Goal: Task Accomplishment & Management: Manage account settings

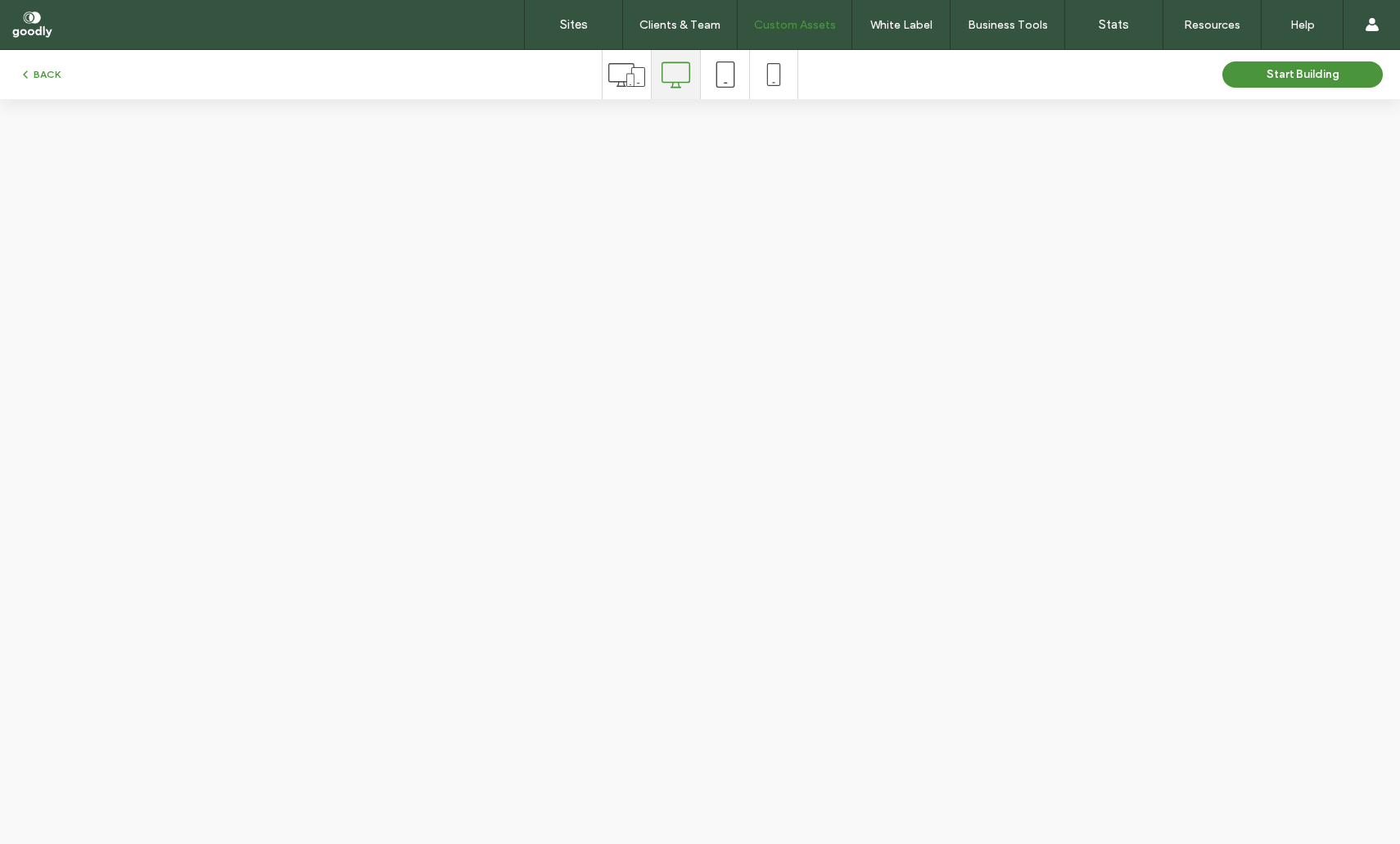
click at [69, 71] on div "BACK" at bounding box center [300, 75] width 602 height 20
click at [59, 71] on button "BACK" at bounding box center [39, 75] width 42 height 20
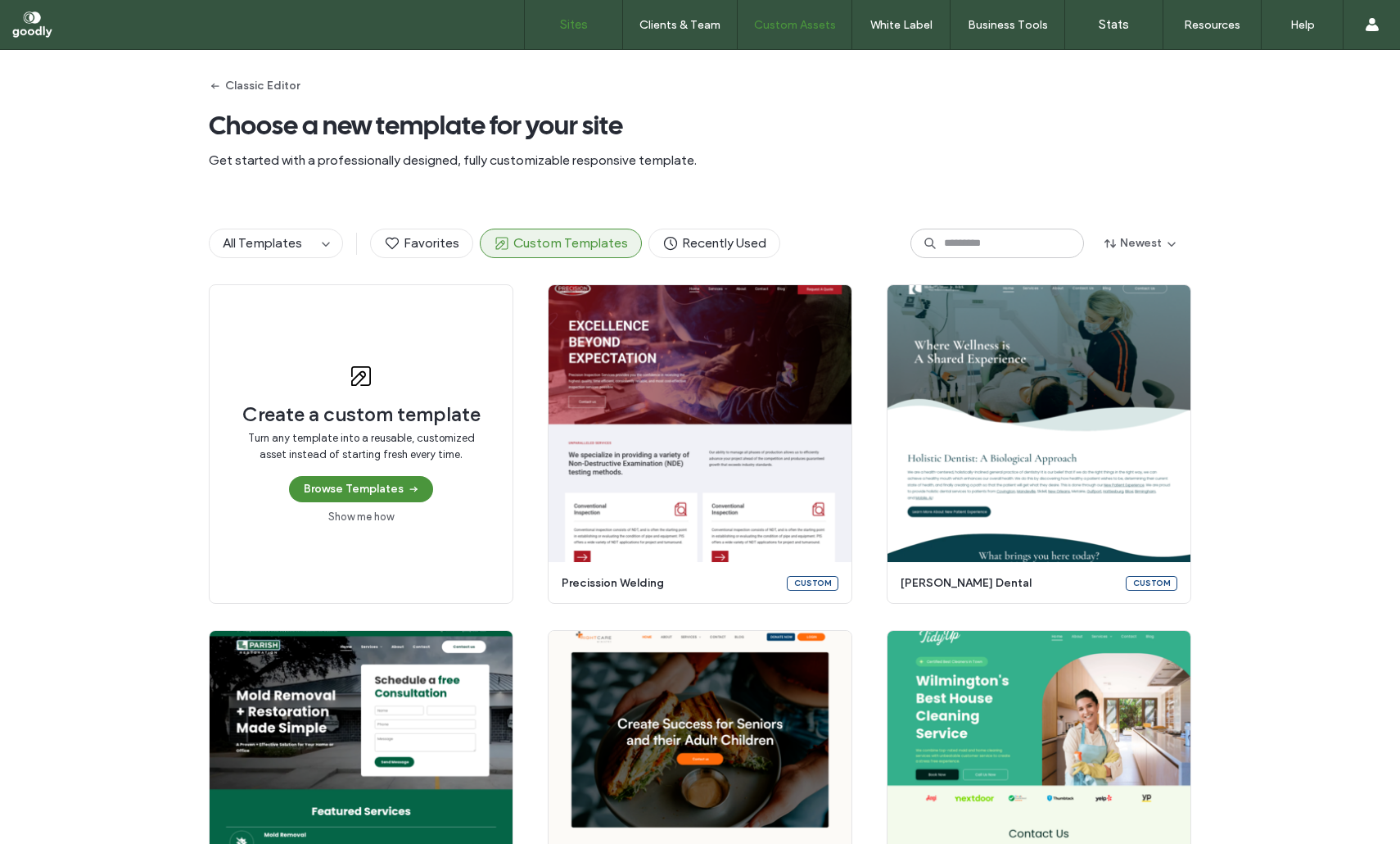
click at [573, 29] on label "Sites" at bounding box center [574, 25] width 28 height 15
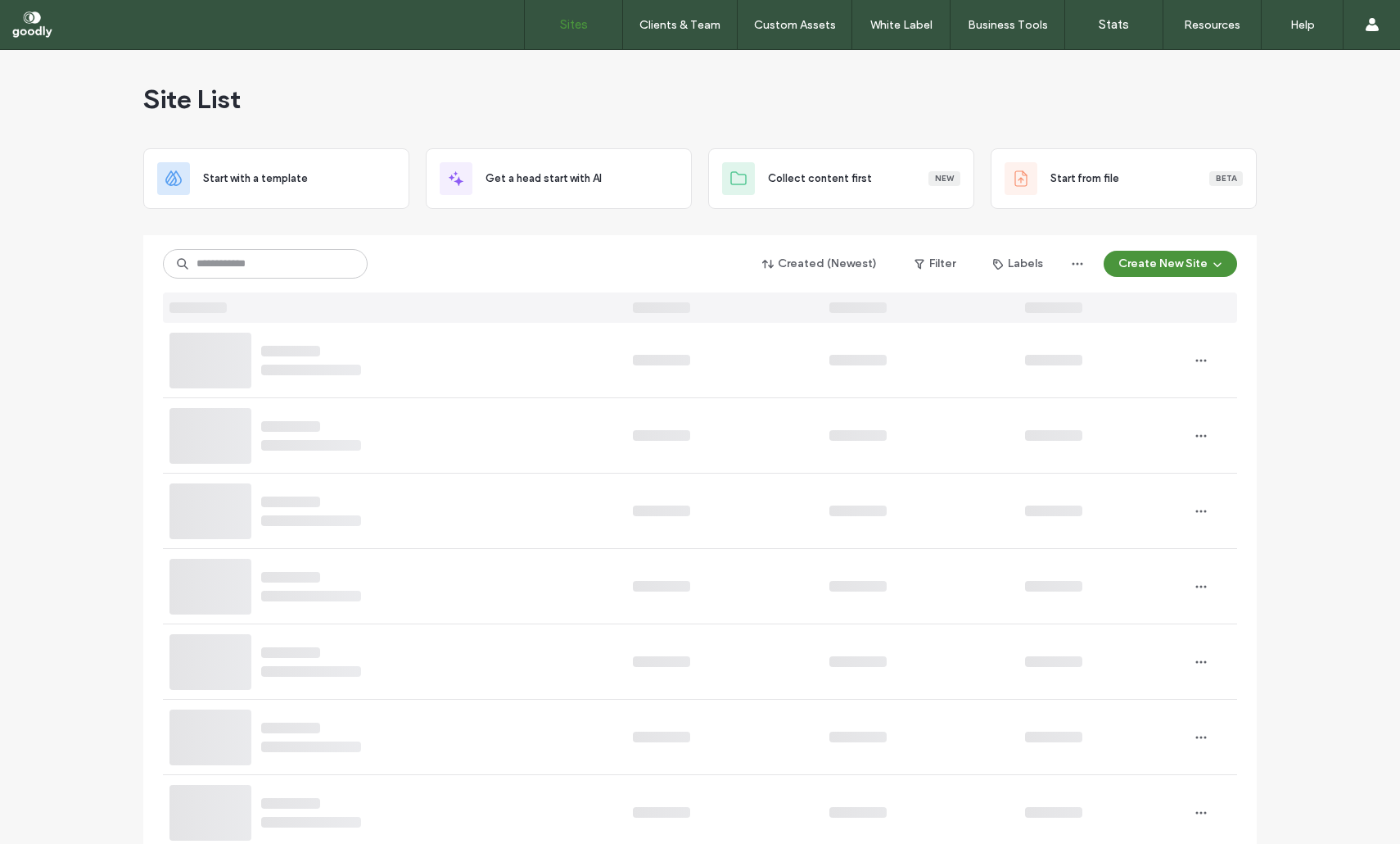
click at [254, 259] on input at bounding box center [265, 264] width 204 height 30
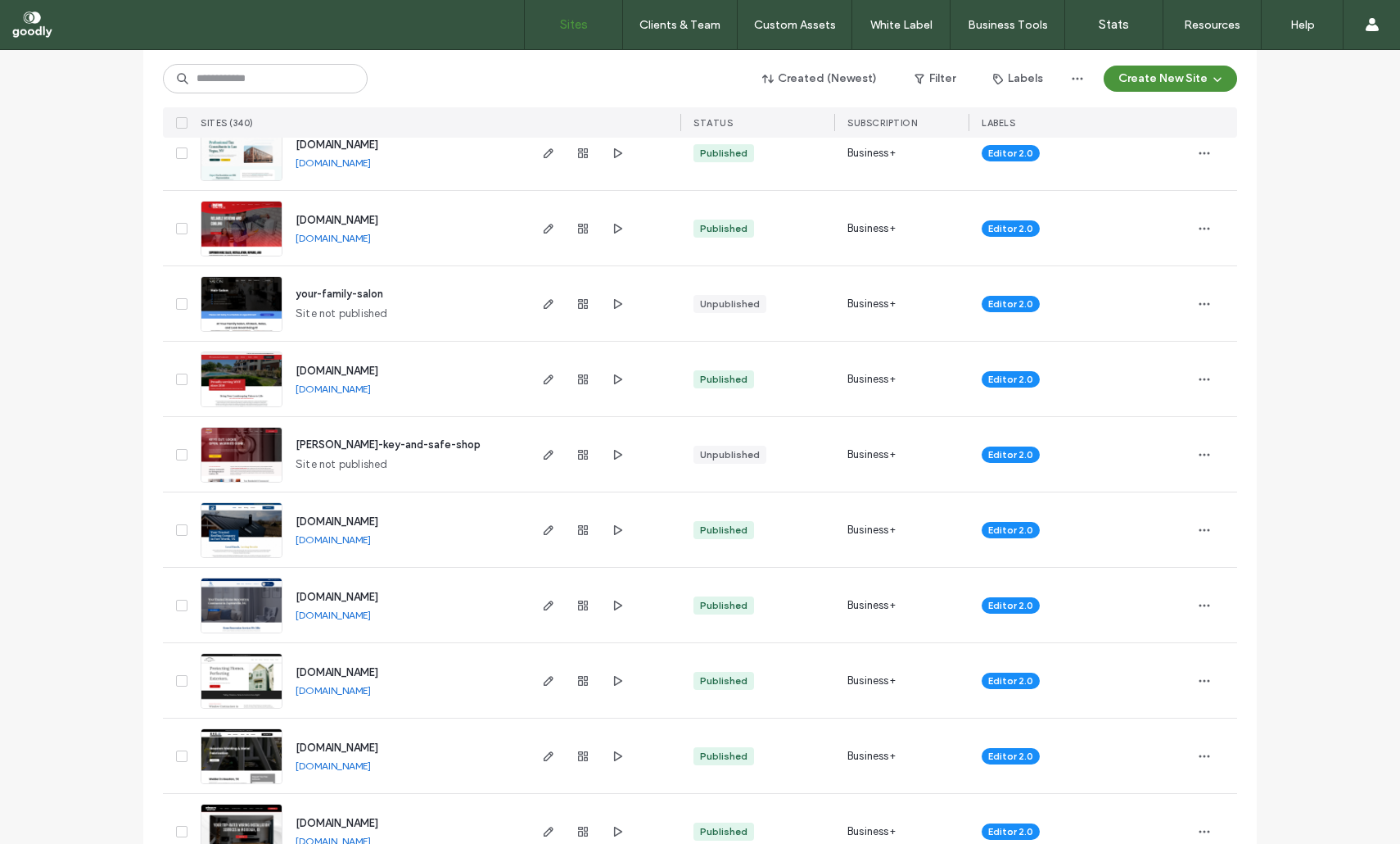
scroll to position [443, 0]
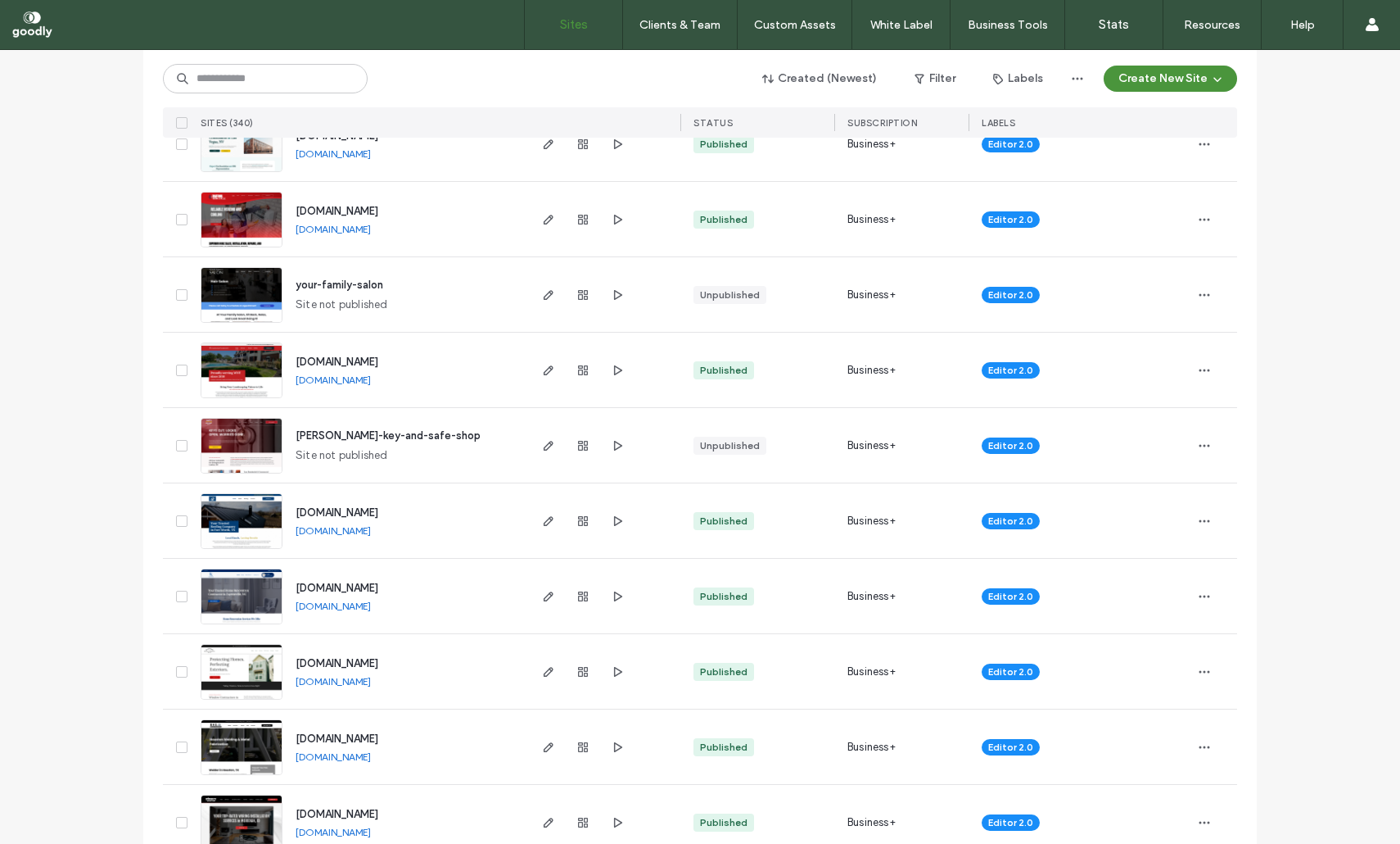
click at [361, 511] on span "www.dbarrsvcs.com" at bounding box center [336, 512] width 83 height 12
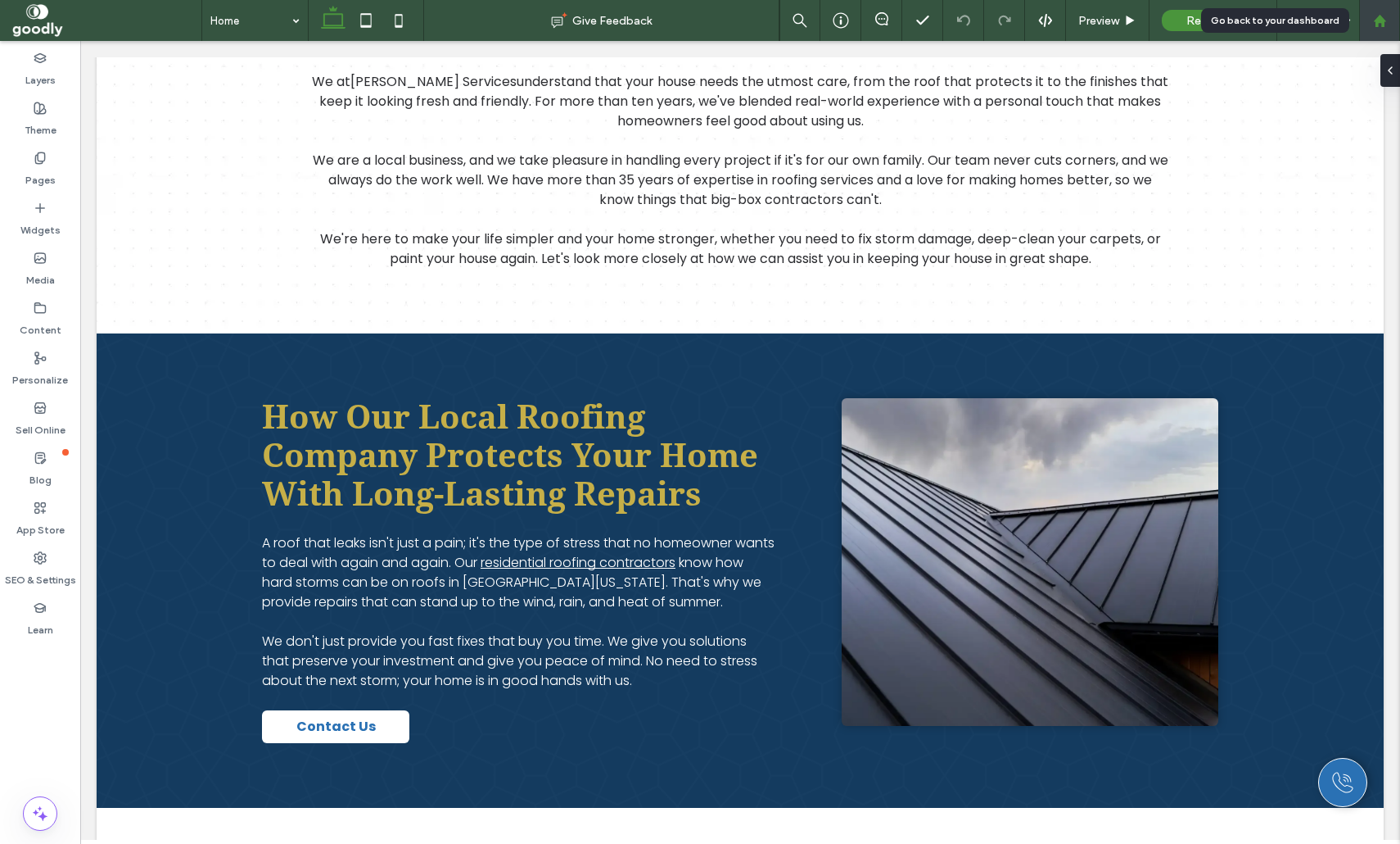
click at [1393, 25] on div at bounding box center [1380, 21] width 39 height 14
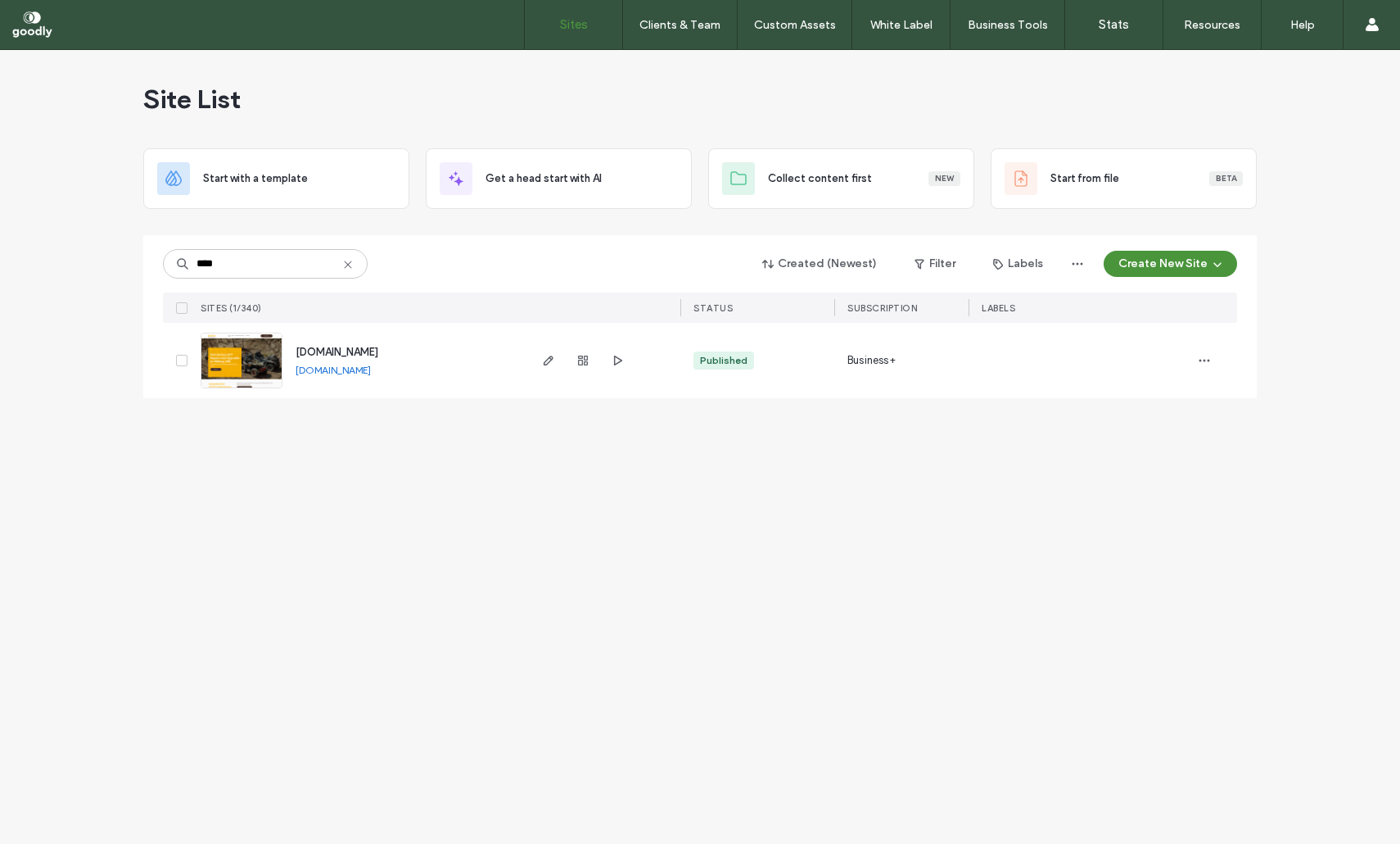
type input "****"
click at [371, 350] on span "[DOMAIN_NAME]" at bounding box center [336, 351] width 83 height 12
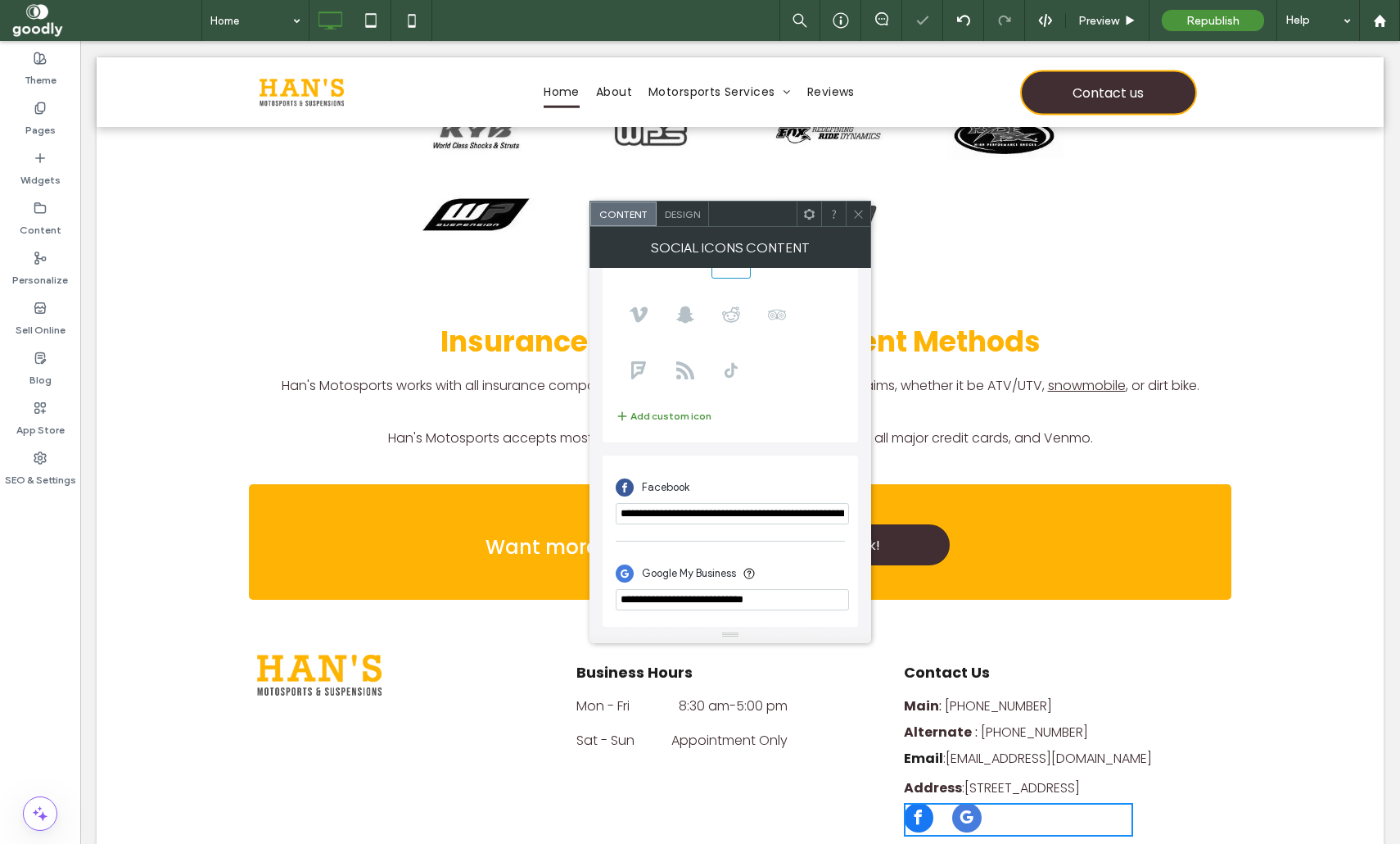
scroll to position [200, 0]
click at [808, 596] on input "**********" at bounding box center [732, 600] width 233 height 21
paste input "**********"
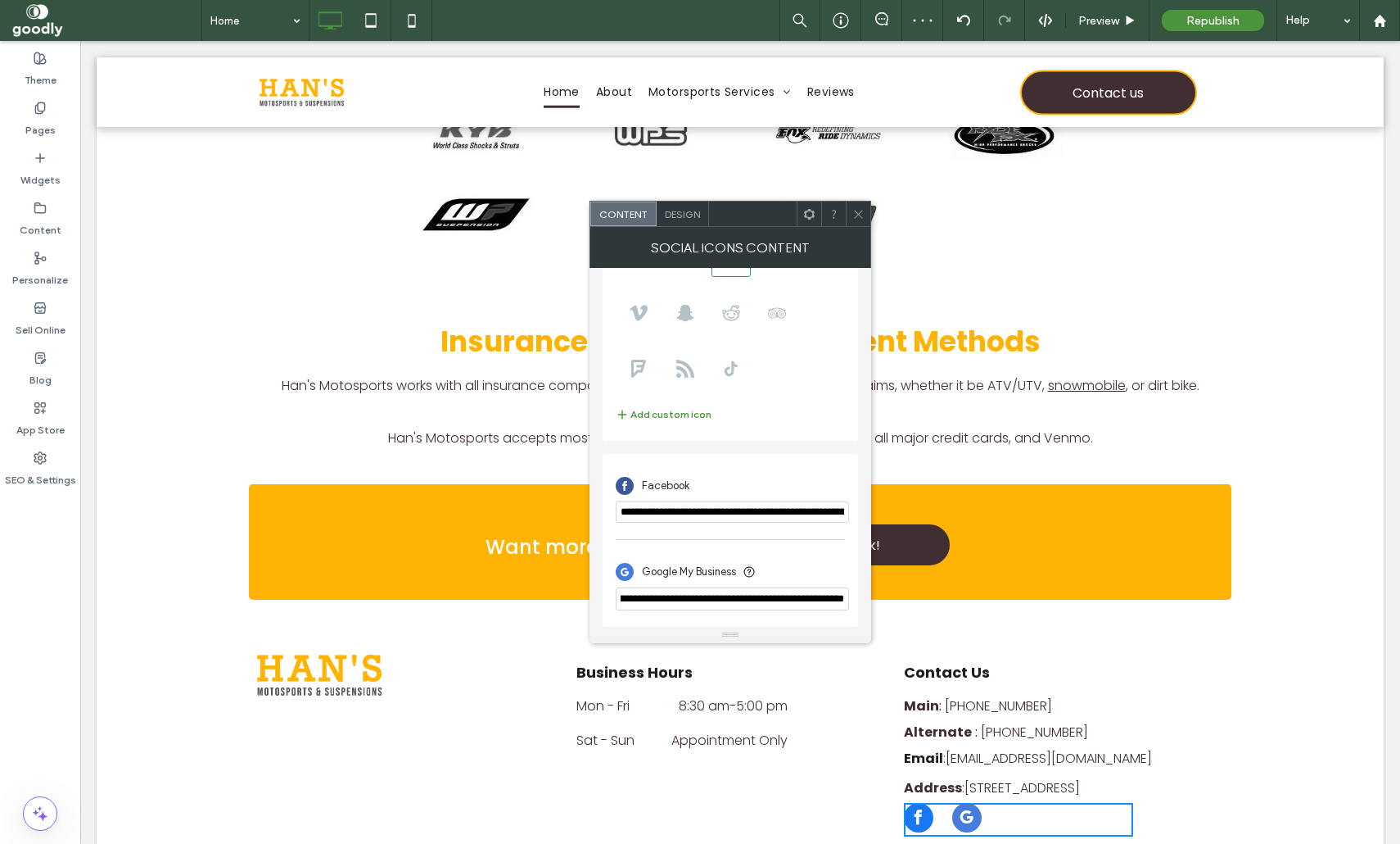
type input "**********"
click at [830, 571] on div "Google My Business" at bounding box center [730, 572] width 229 height 31
drag, startPoint x: 811, startPoint y: 604, endPoint x: 464, endPoint y: 598, distance: 347.1
click at [615, 598] on input "**********" at bounding box center [732, 599] width 233 height 23
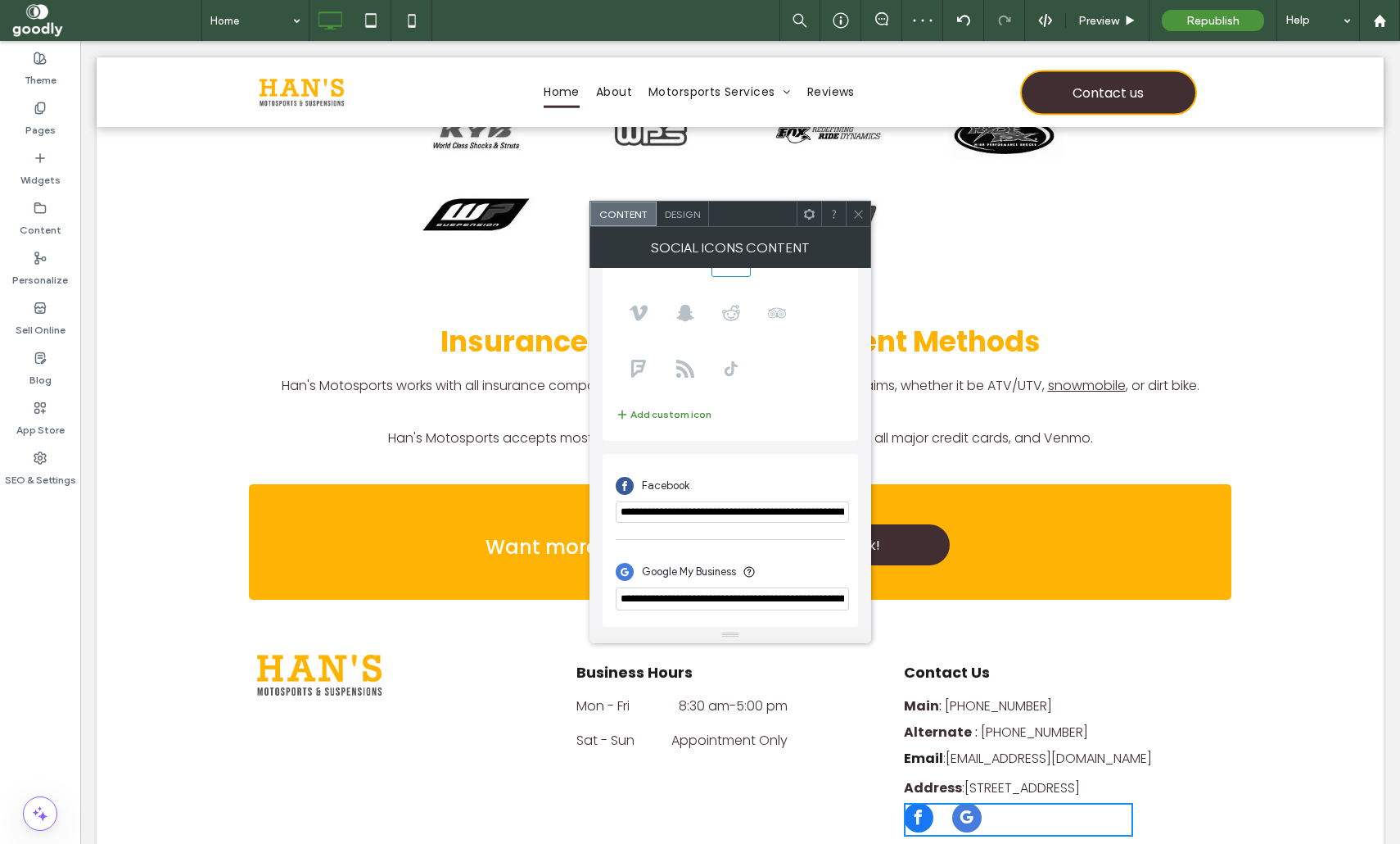
click at [803, 573] on div "Google My Business" at bounding box center [730, 572] width 229 height 31
drag, startPoint x: 859, startPoint y: 213, endPoint x: 868, endPoint y: 215, distance: 9.2
click at [859, 213] on use at bounding box center [858, 213] width 8 height 8
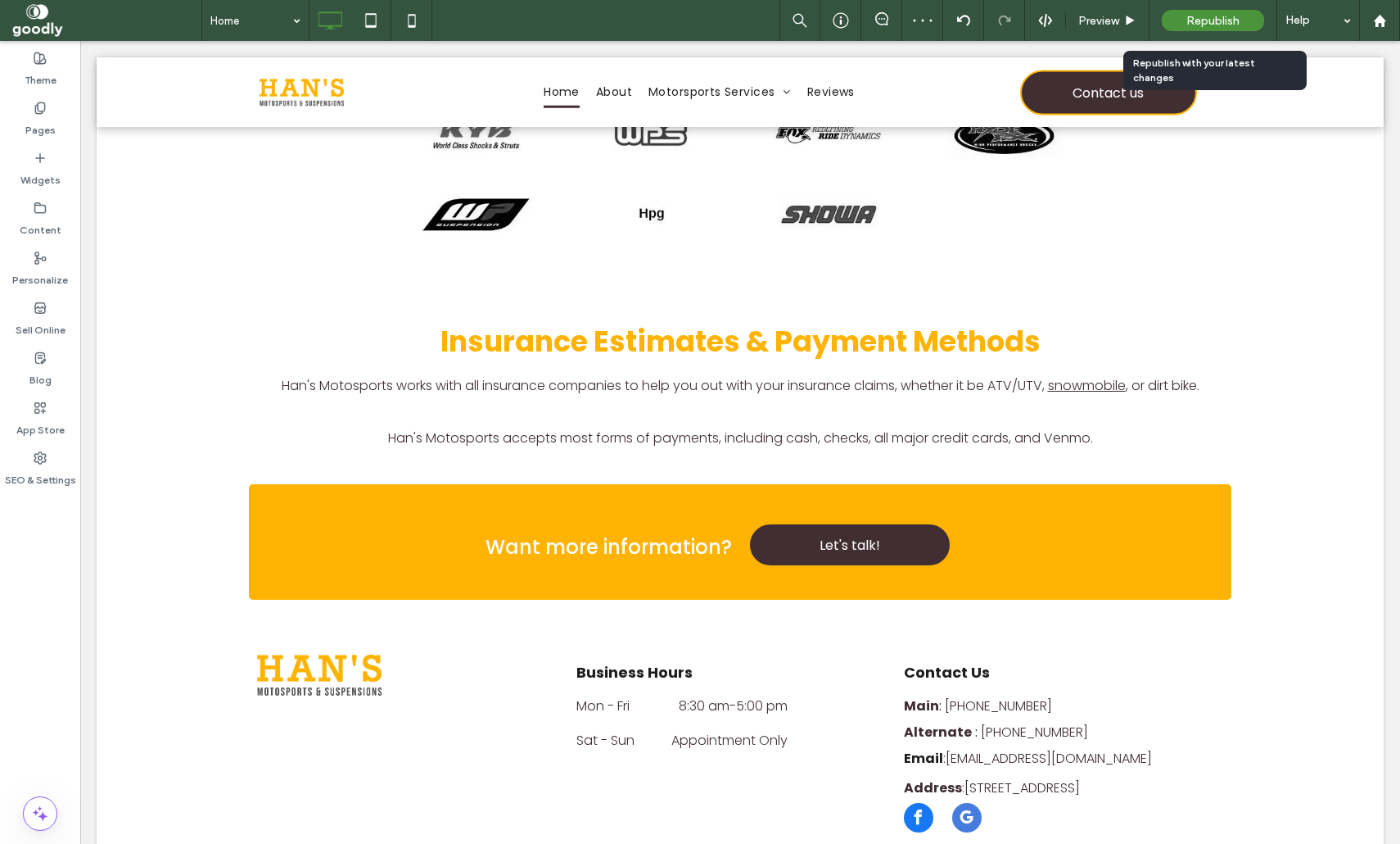
click at [1215, 13] on div "Republish" at bounding box center [1213, 21] width 103 height 21
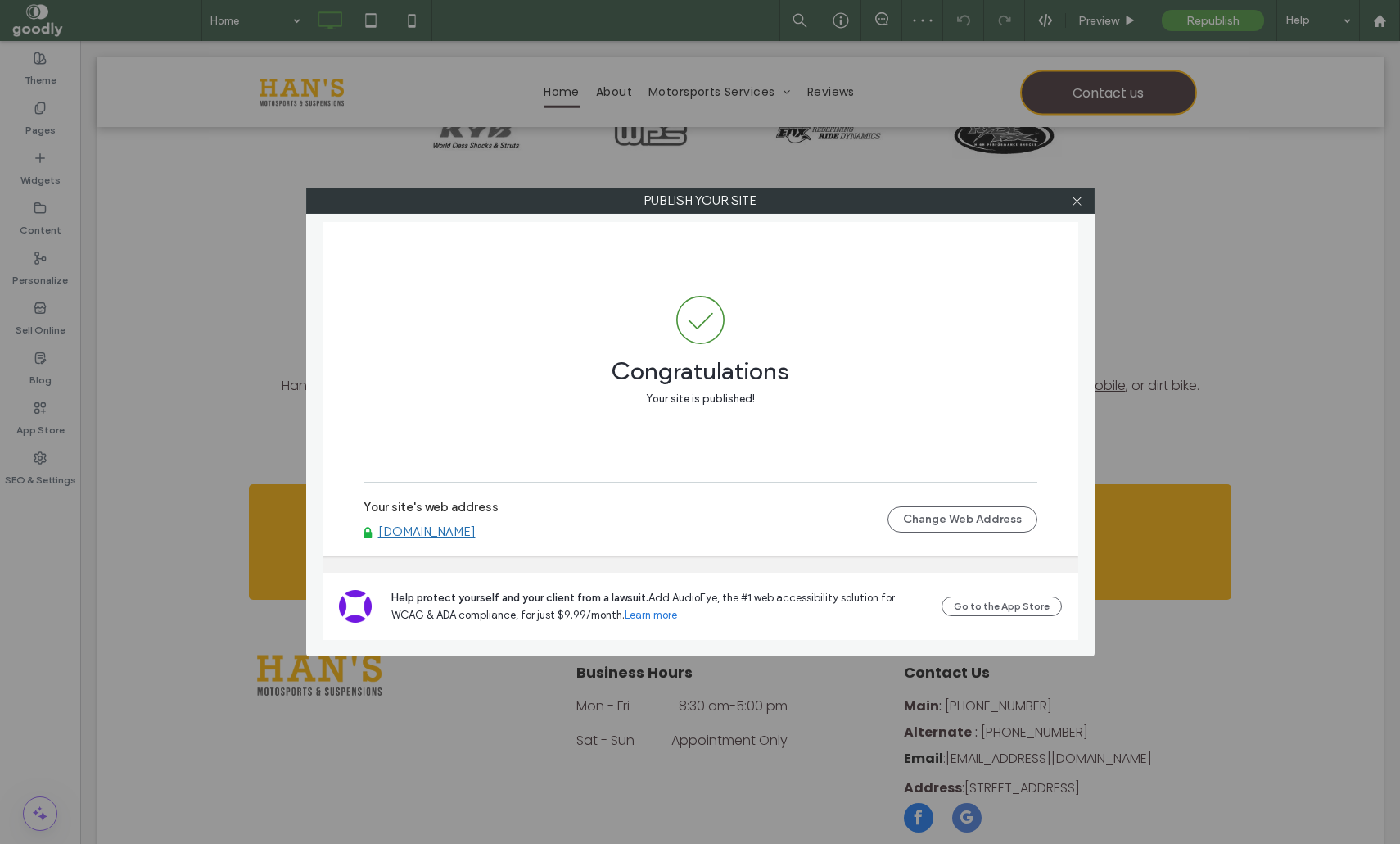
click at [476, 534] on link "[DOMAIN_NAME]" at bounding box center [427, 532] width 98 height 15
click at [1075, 195] on icon at bounding box center [1077, 201] width 12 height 12
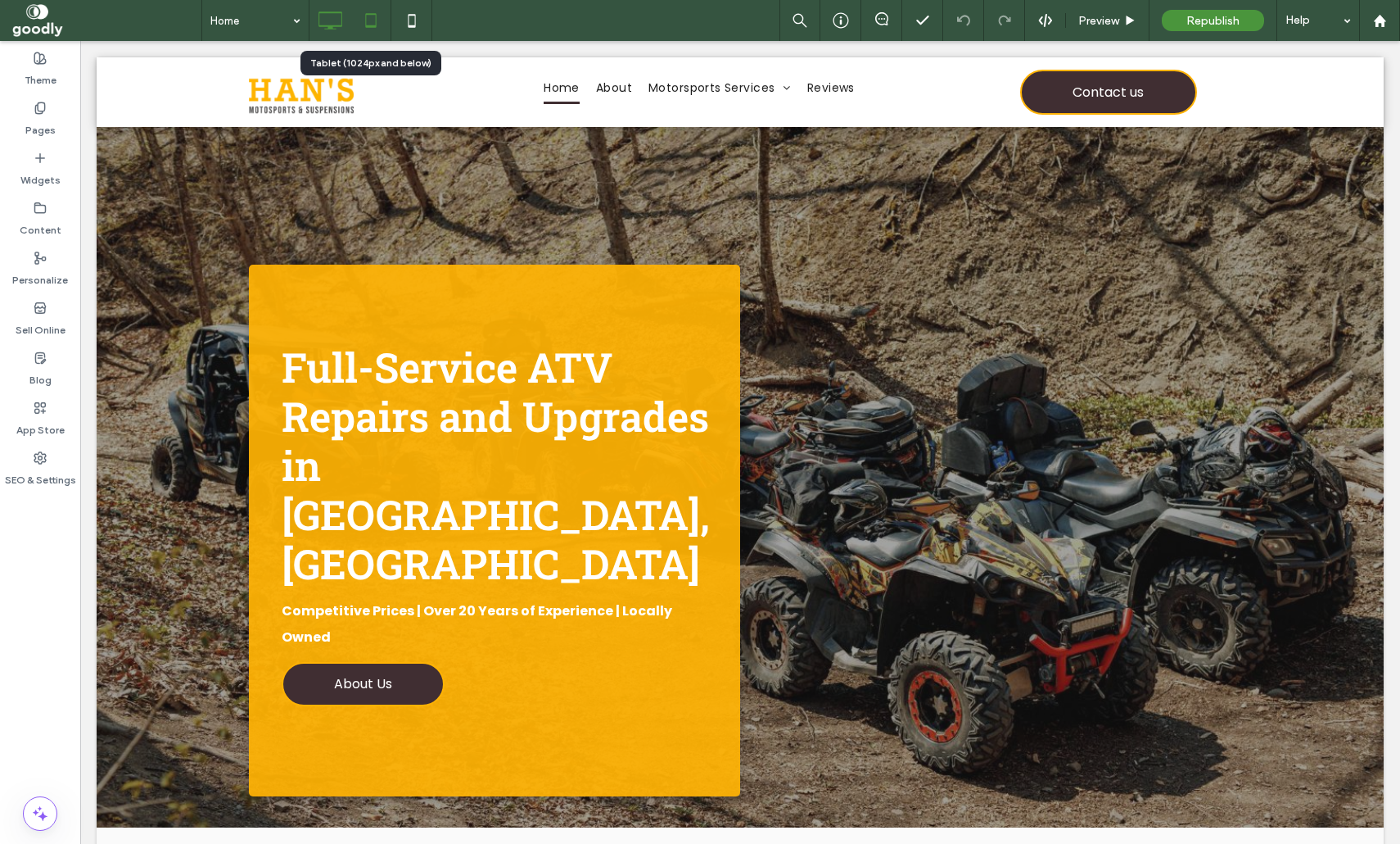
click at [378, 16] on icon at bounding box center [371, 21] width 33 height 33
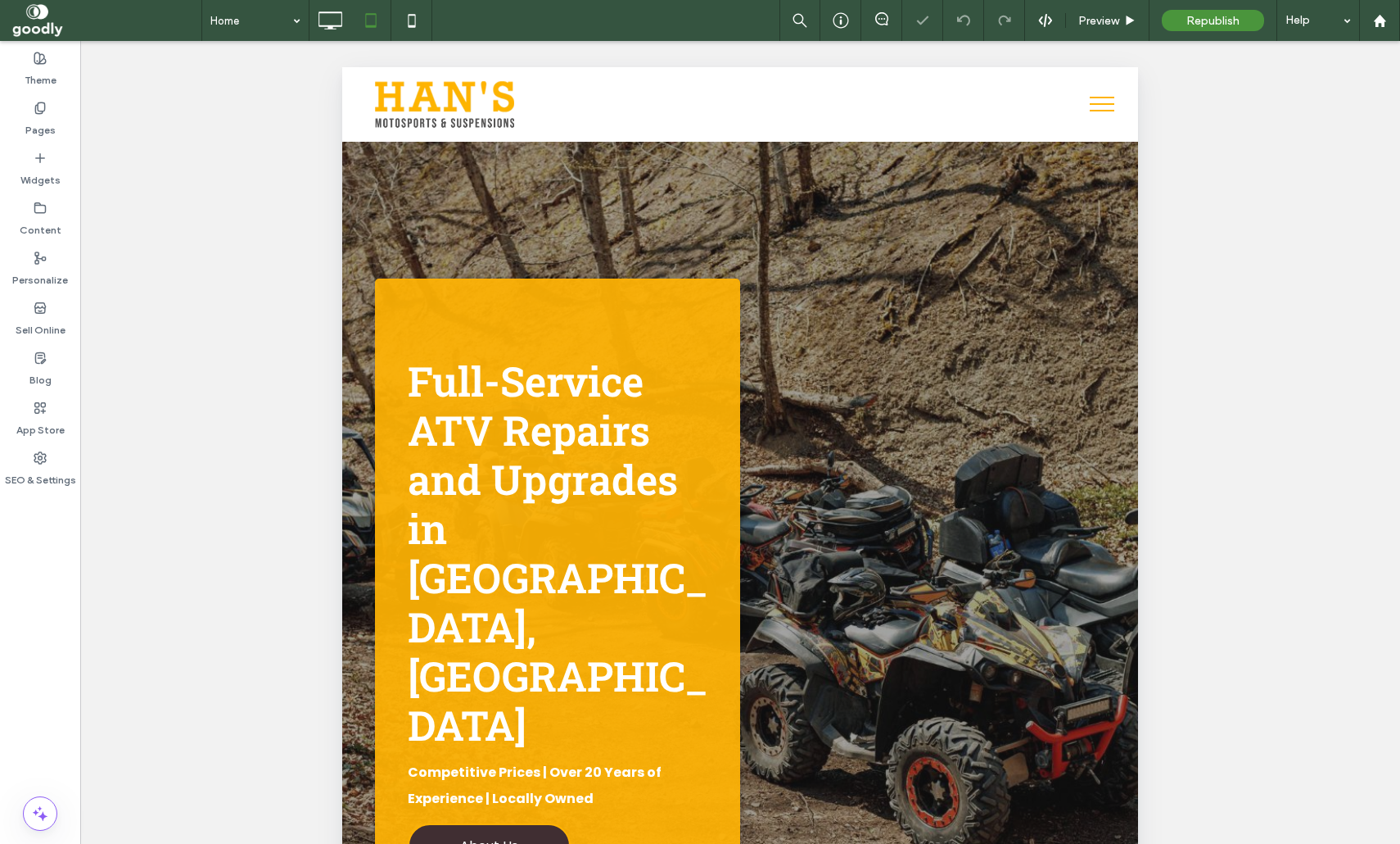
click at [1101, 109] on button "menu" at bounding box center [1102, 104] width 43 height 43
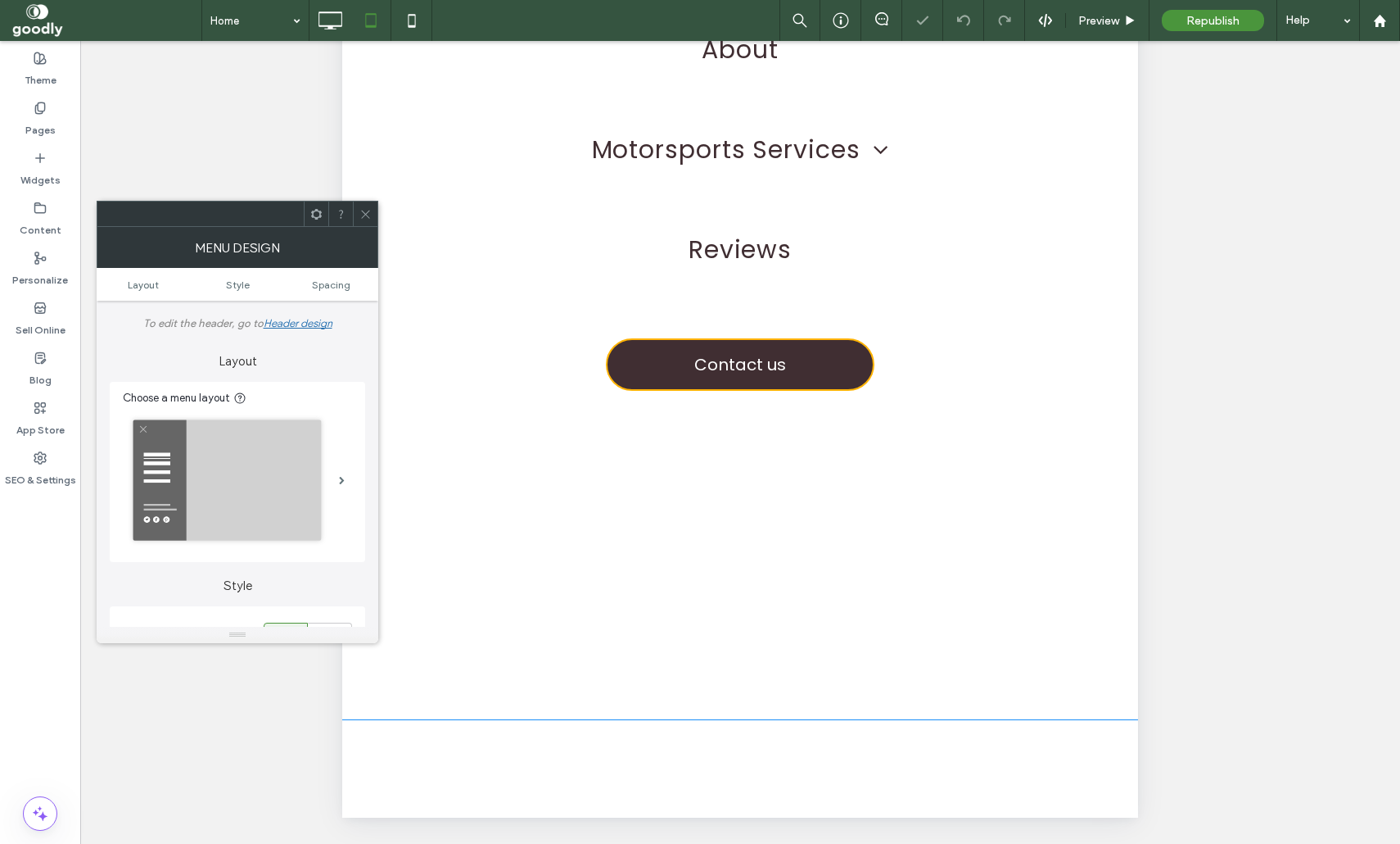
scroll to position [339, 0]
click at [368, 209] on icon at bounding box center [365, 213] width 12 height 12
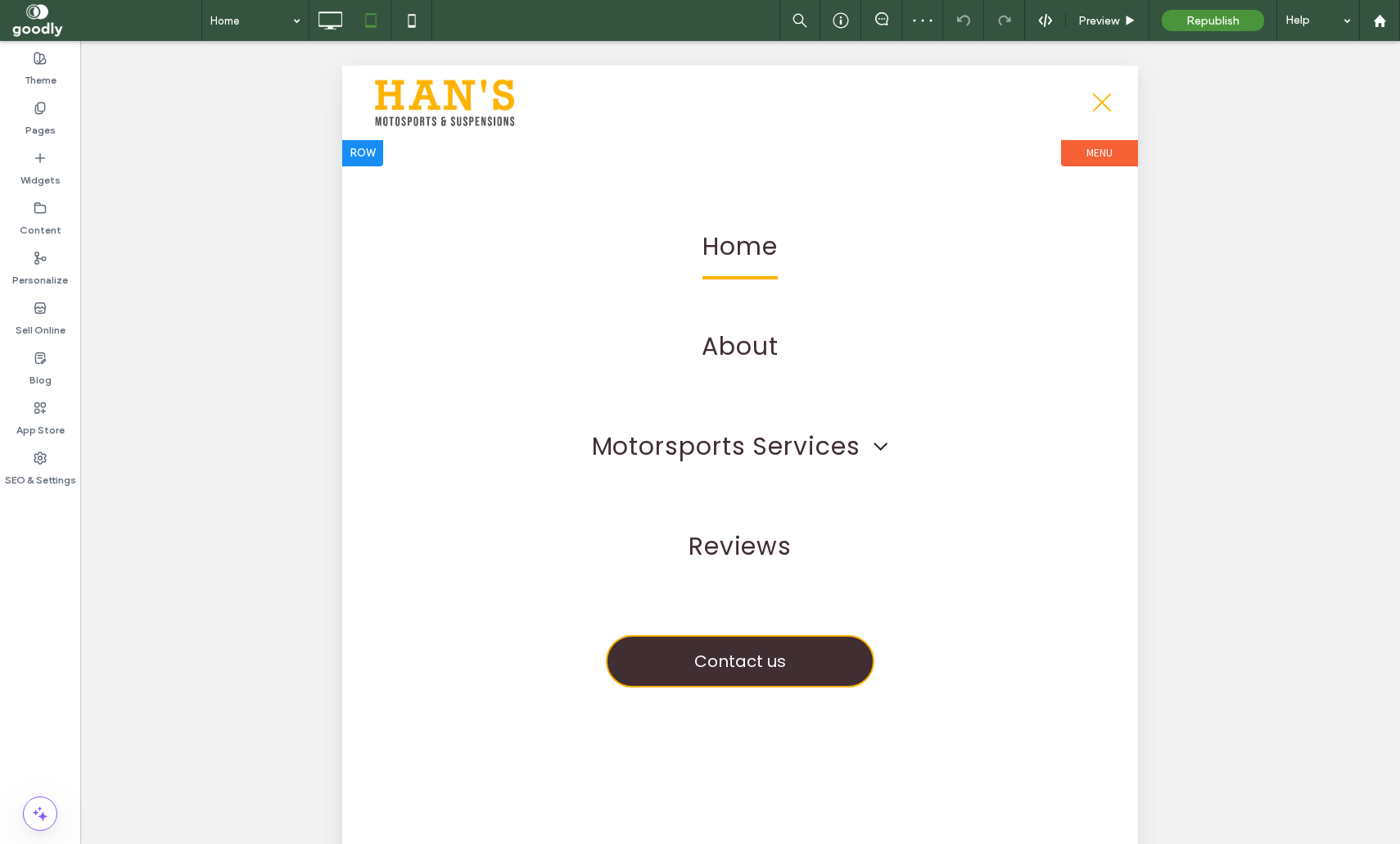
scroll to position [0, 0]
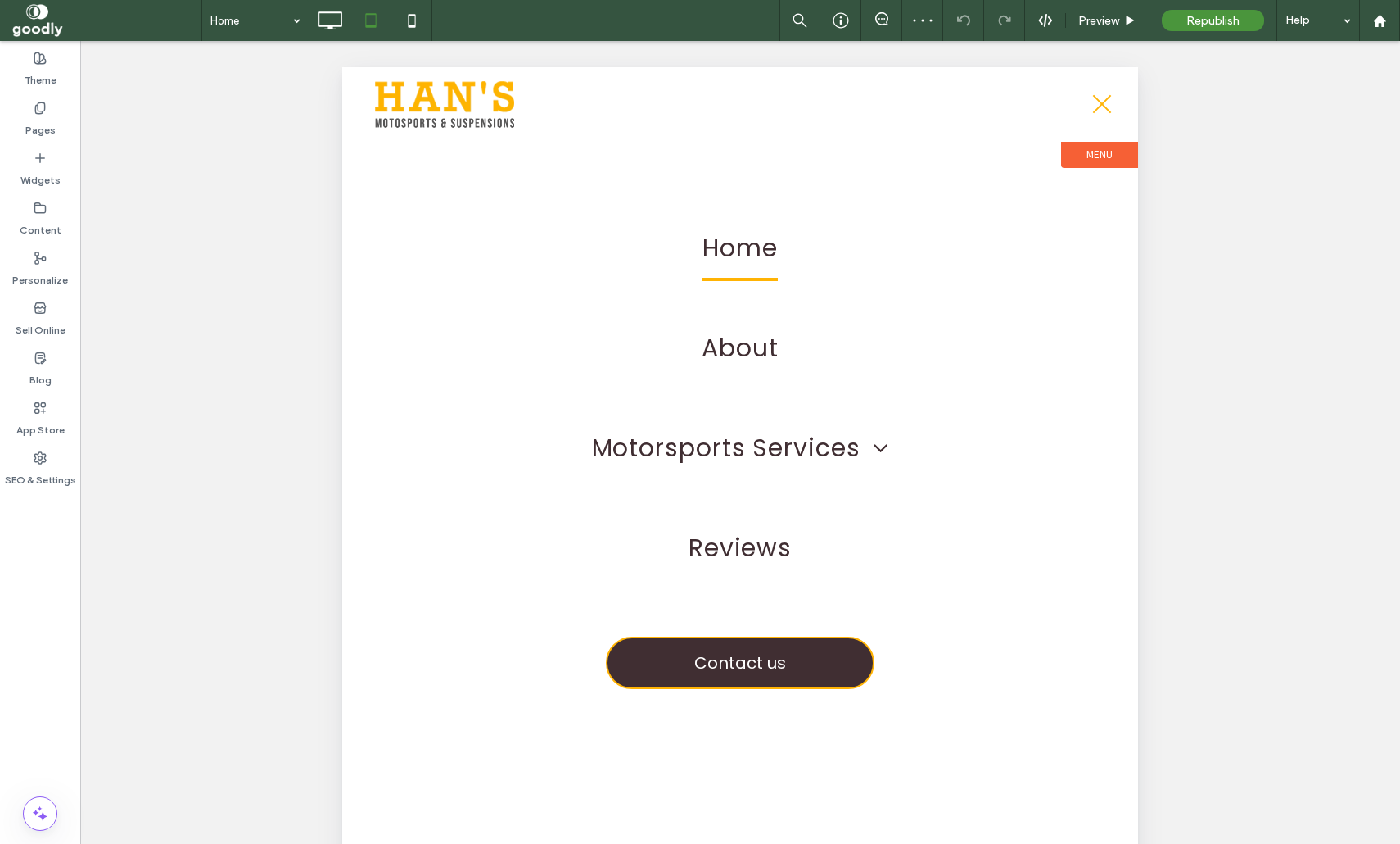
click at [1102, 107] on button "menu" at bounding box center [1102, 104] width 43 height 43
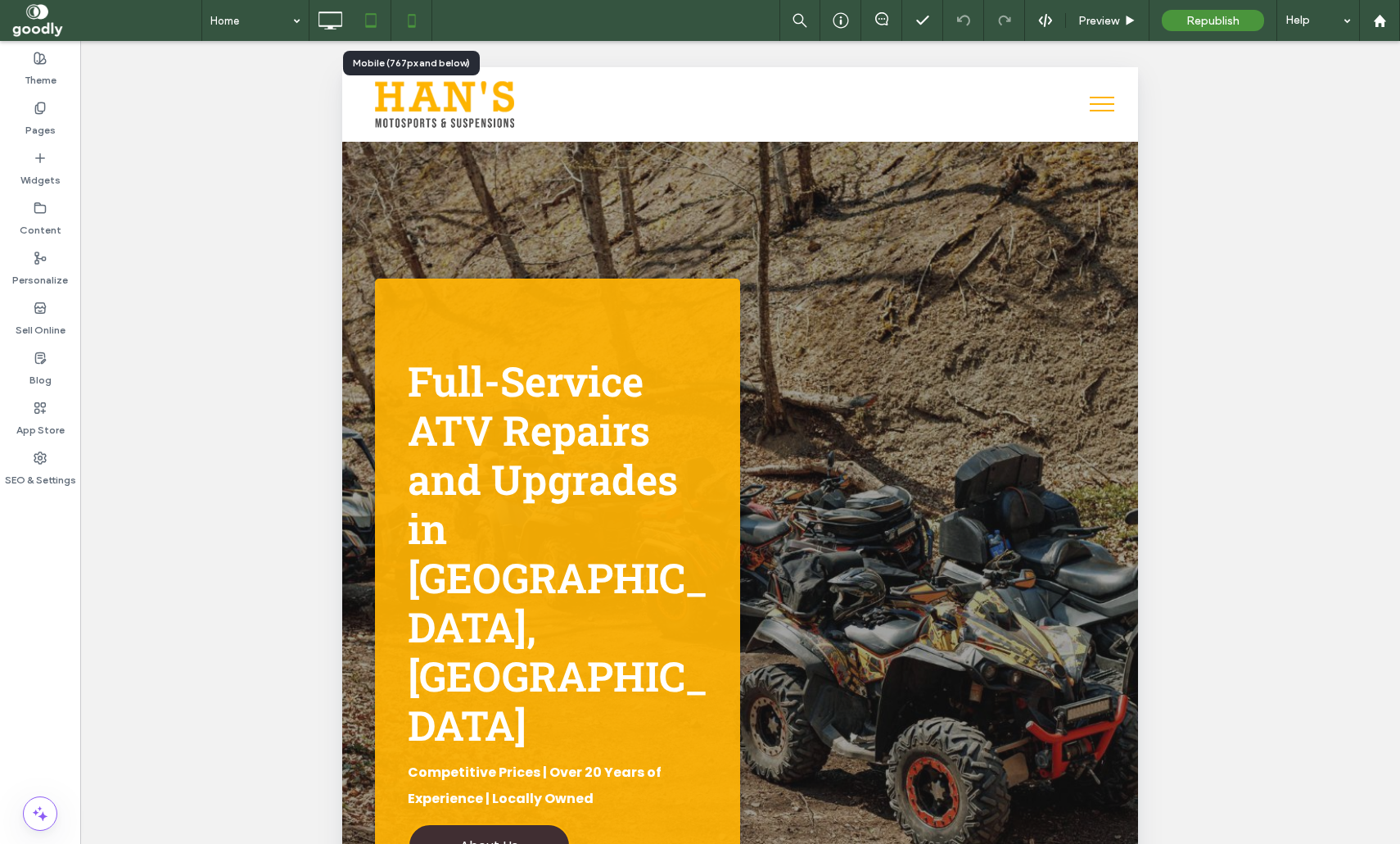
click at [425, 9] on icon at bounding box center [412, 21] width 33 height 33
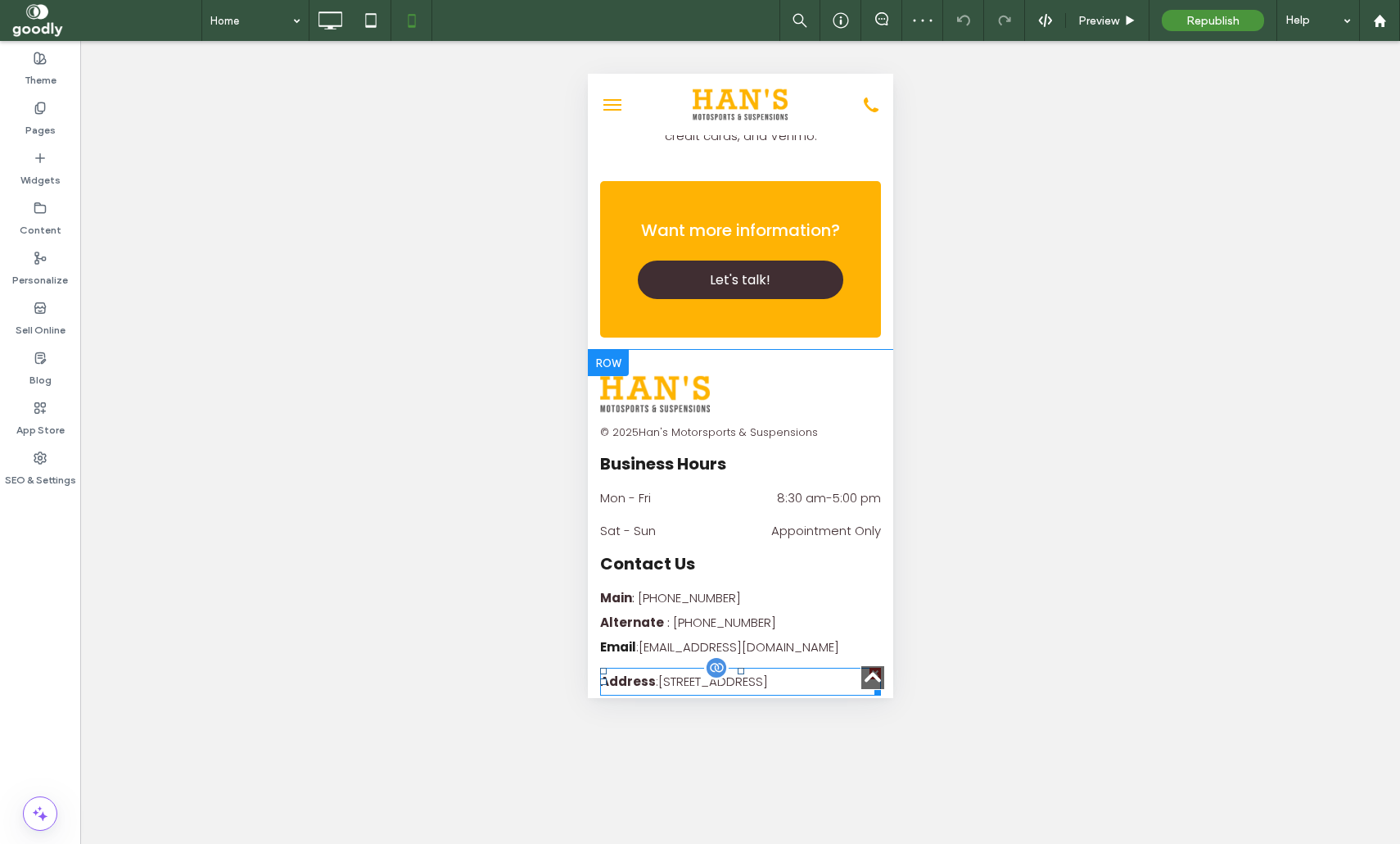
scroll to position [5066, 0]
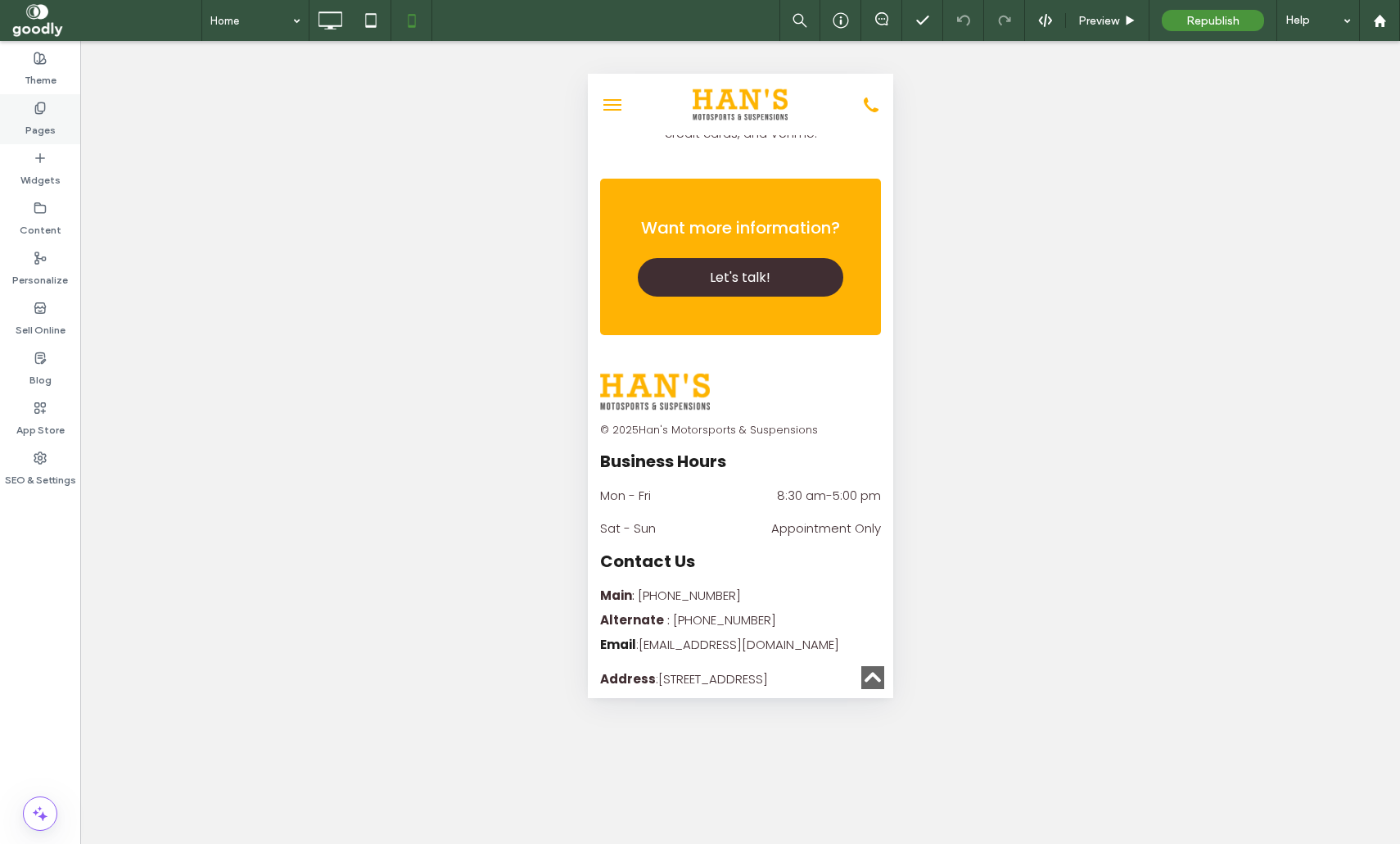
click at [60, 132] on div "Pages" at bounding box center [40, 119] width 80 height 50
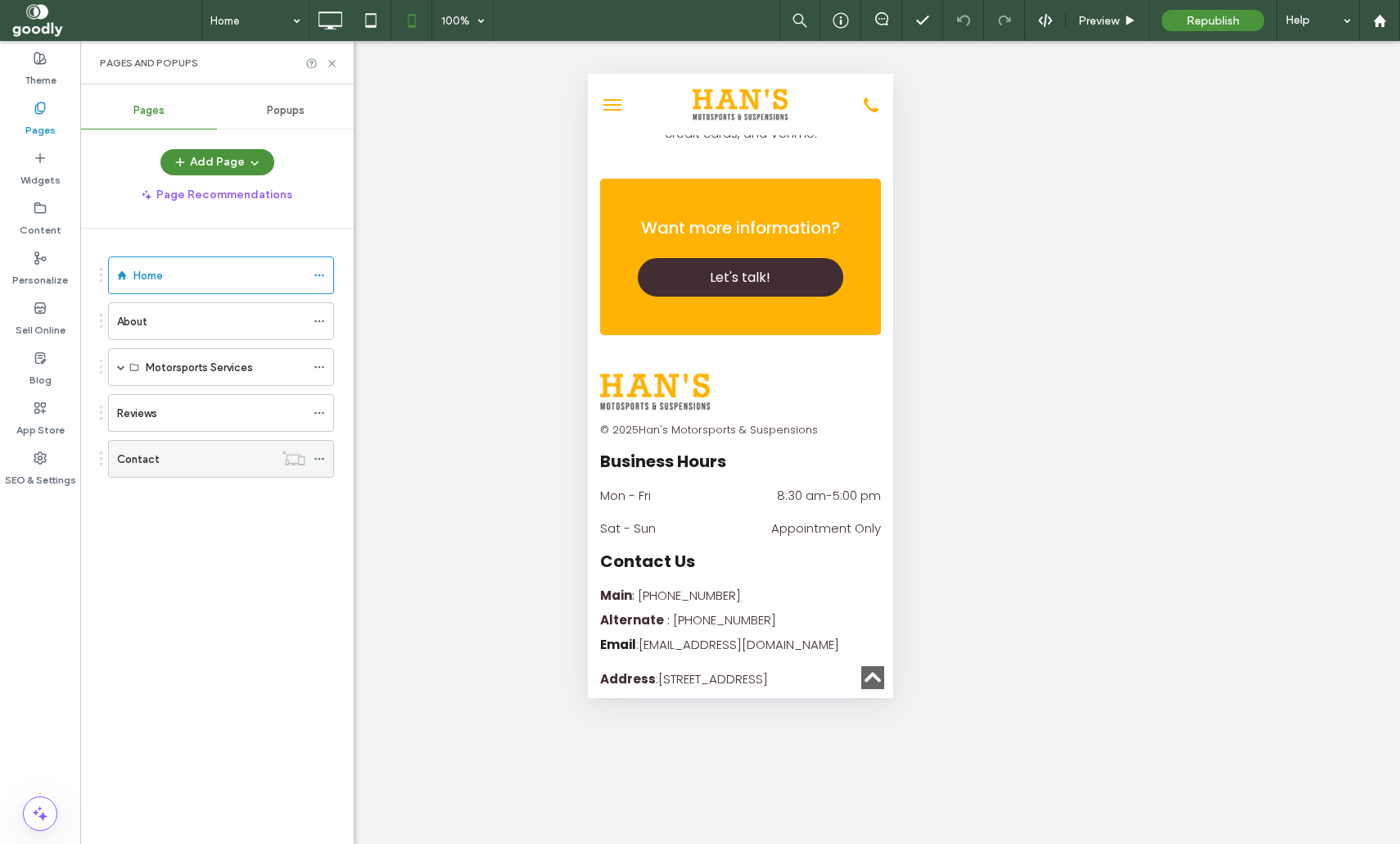
click at [199, 450] on div "Contact" at bounding box center [195, 459] width 157 height 36
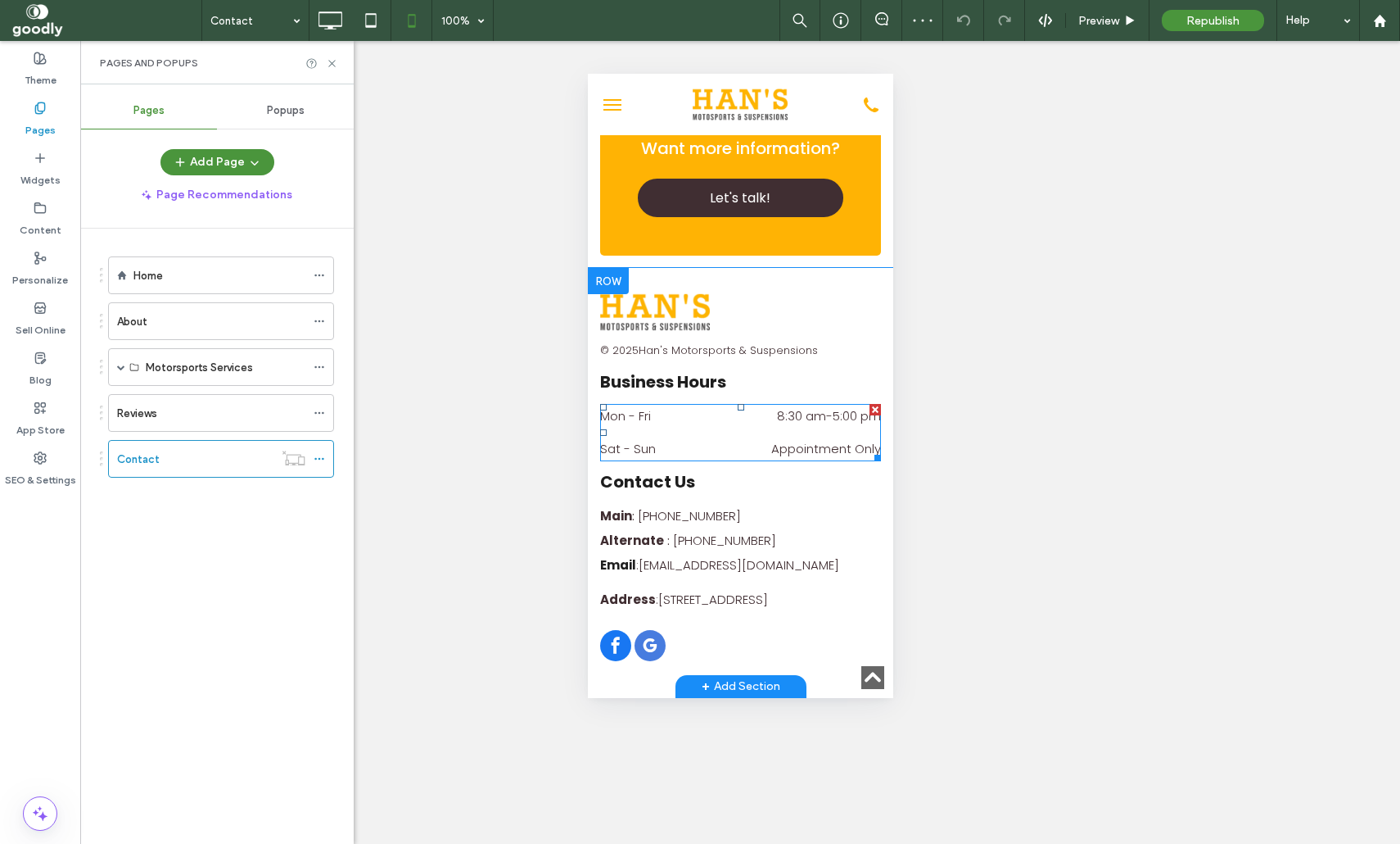
scroll to position [1811, 0]
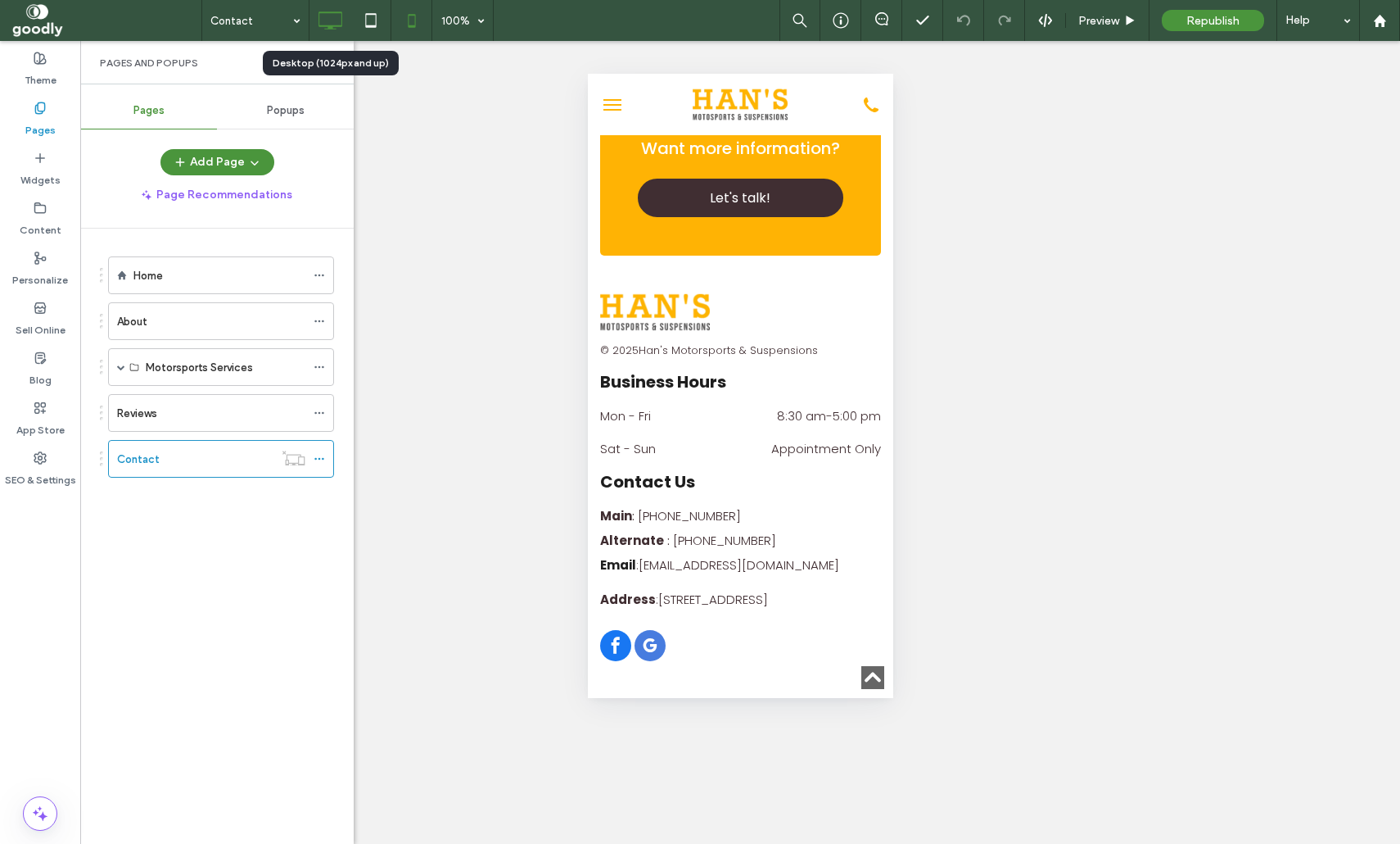
click at [341, 17] on icon at bounding box center [330, 21] width 33 height 33
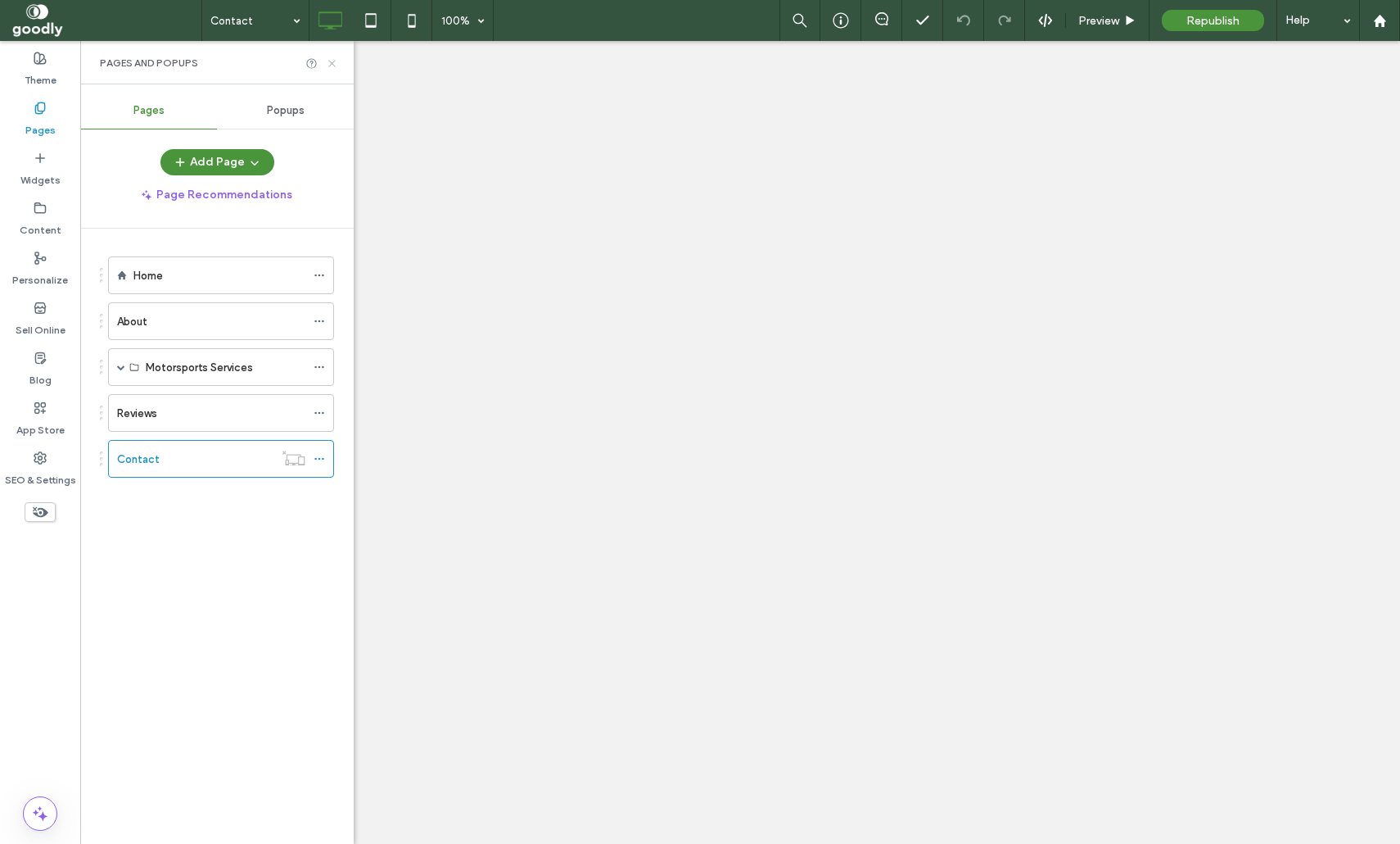
scroll to position [0, 0]
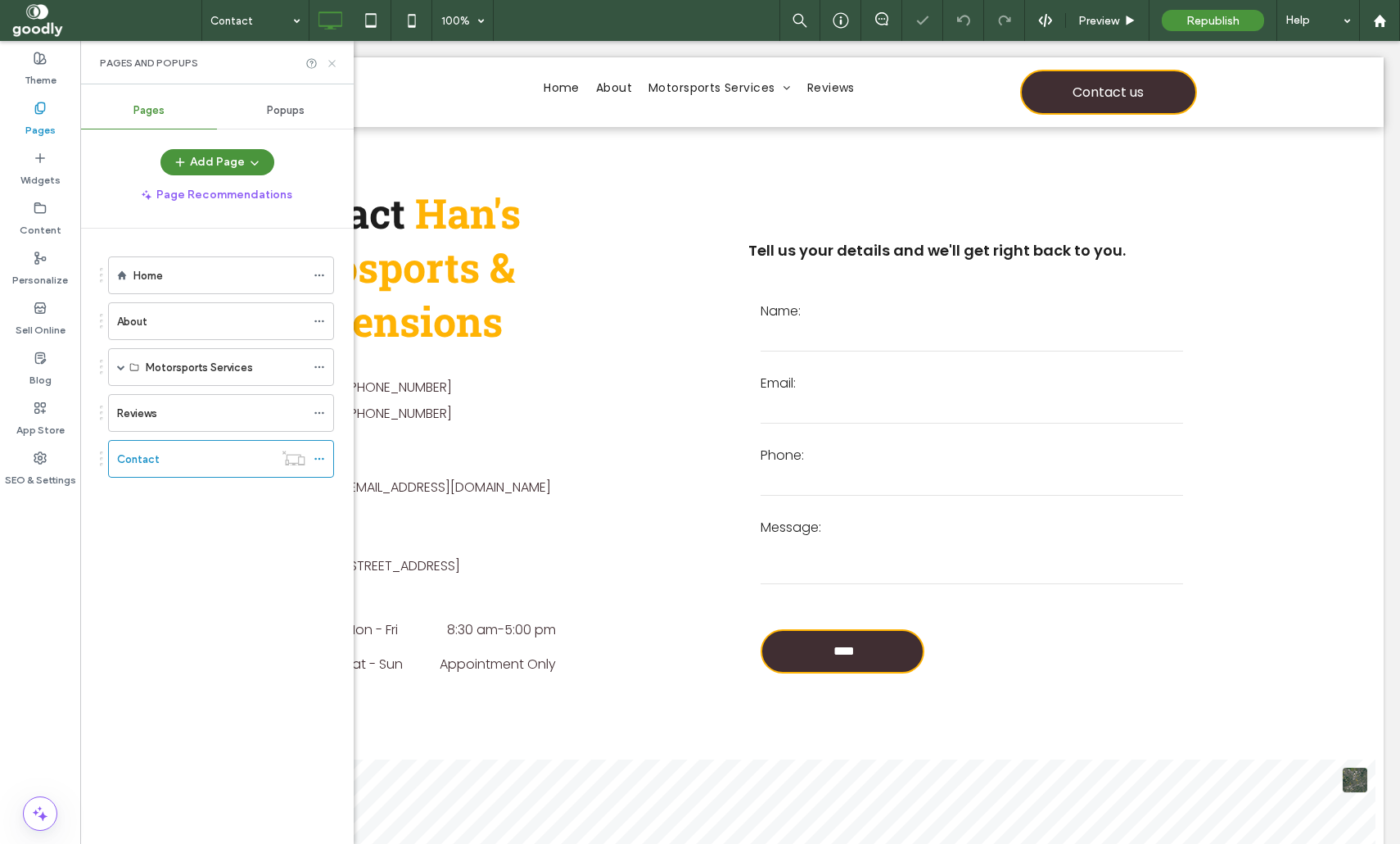
click at [330, 63] on icon at bounding box center [332, 63] width 12 height 12
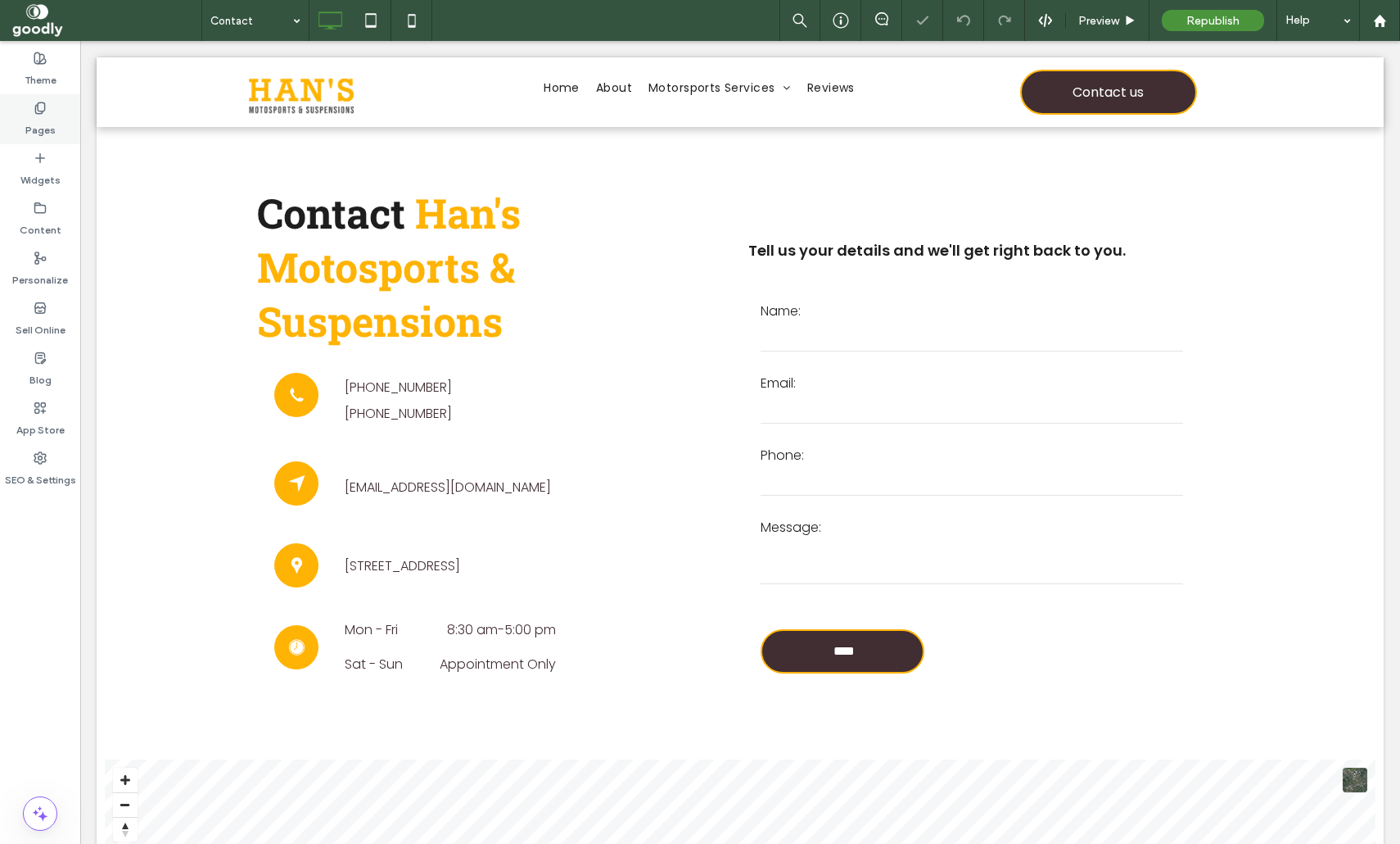
click at [41, 135] on label "Pages" at bounding box center [40, 126] width 30 height 23
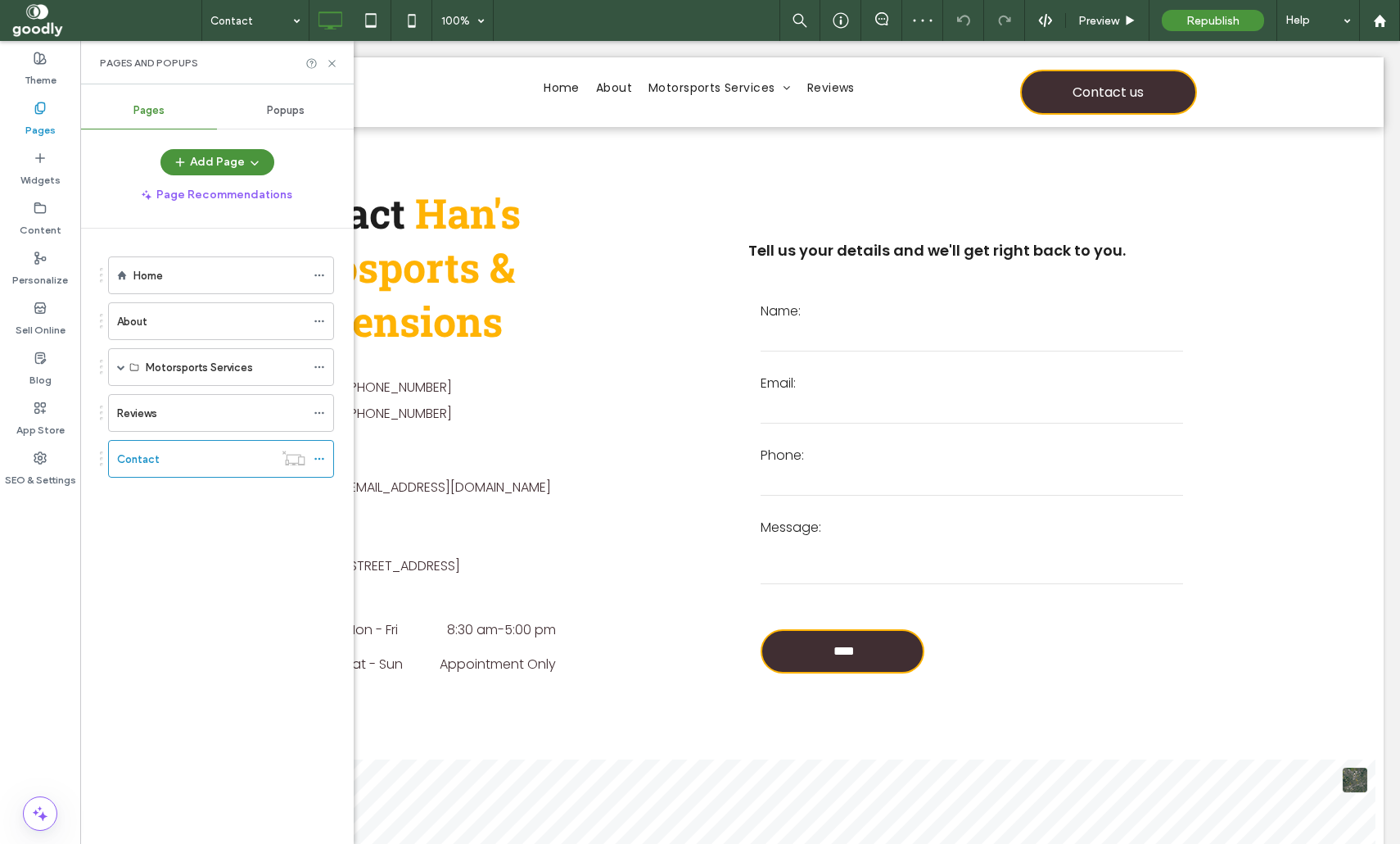
click at [165, 260] on div "Home" at bounding box center [220, 275] width 172 height 36
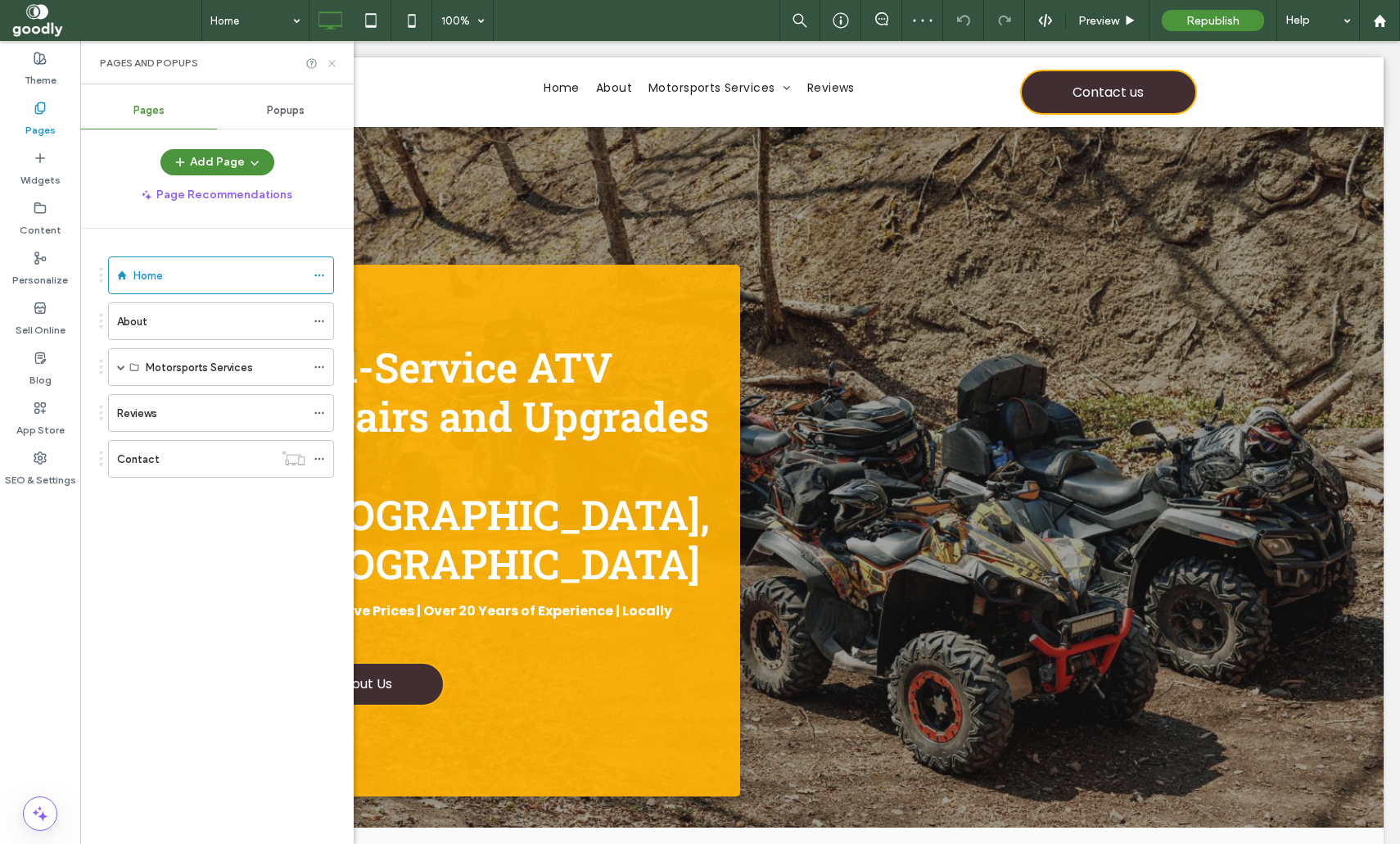
drag, startPoint x: 332, startPoint y: 63, endPoint x: 252, endPoint y: 23, distance: 89.4
click at [332, 63] on use at bounding box center [332, 63] width 7 height 7
